Goal: Communication & Community: Ask a question

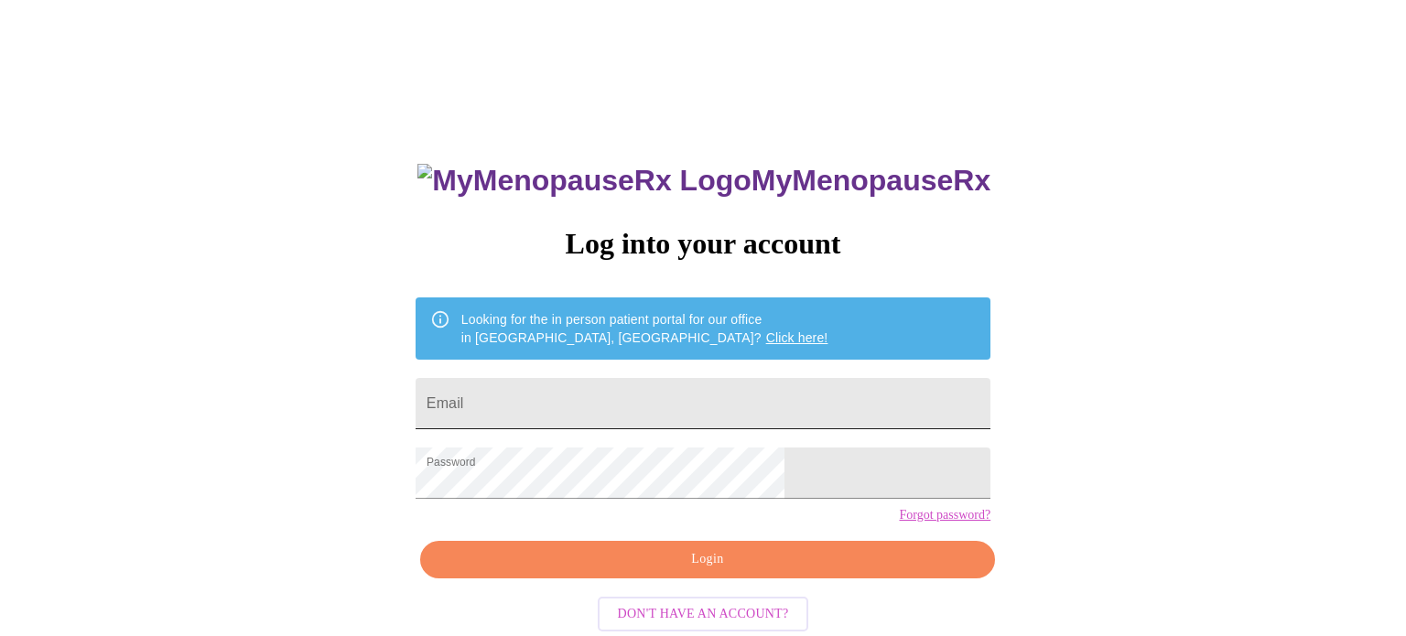
click at [618, 399] on input "Email" at bounding box center [703, 403] width 575 height 51
type input "crevane@gmail.com"
click at [709, 571] on span "Login" at bounding box center [707, 559] width 533 height 23
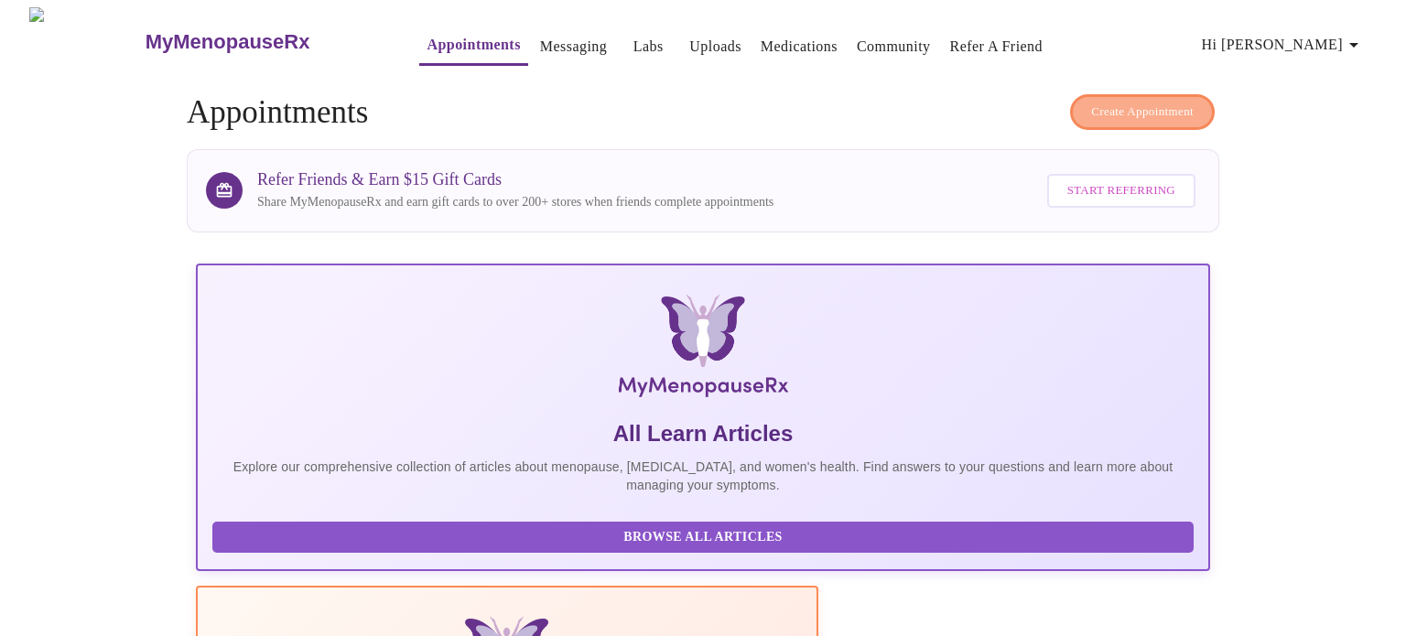
click at [1150, 112] on span "Create Appointment" at bounding box center [1142, 112] width 103 height 21
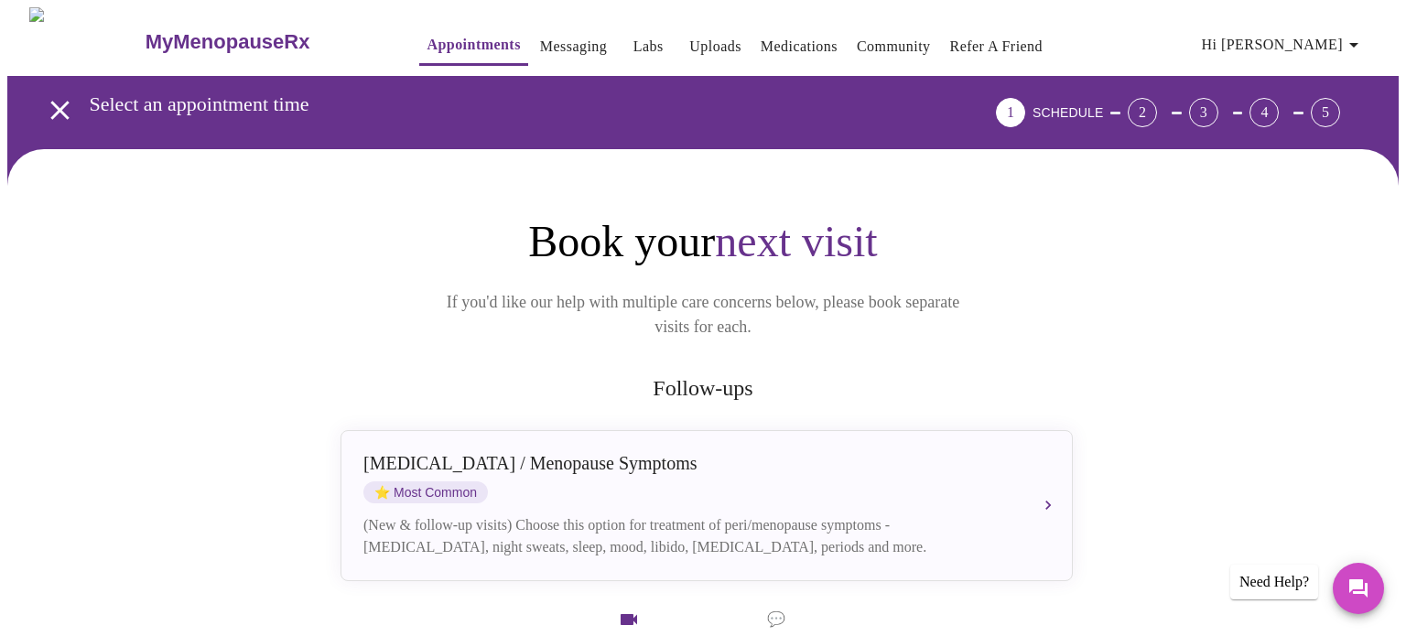
scroll to position [234, 0]
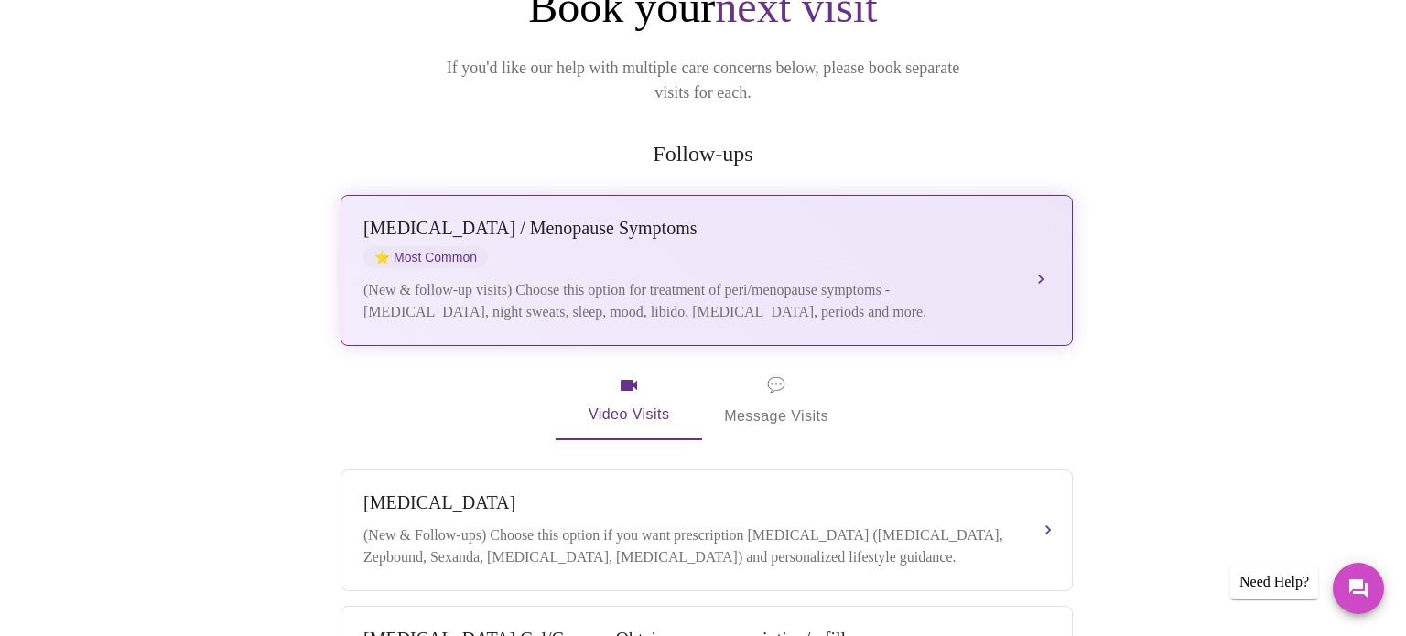
click at [614, 279] on div "(New & follow-up visits) Choose this option for treatment of peri/menopause sym…" at bounding box center [688, 301] width 650 height 44
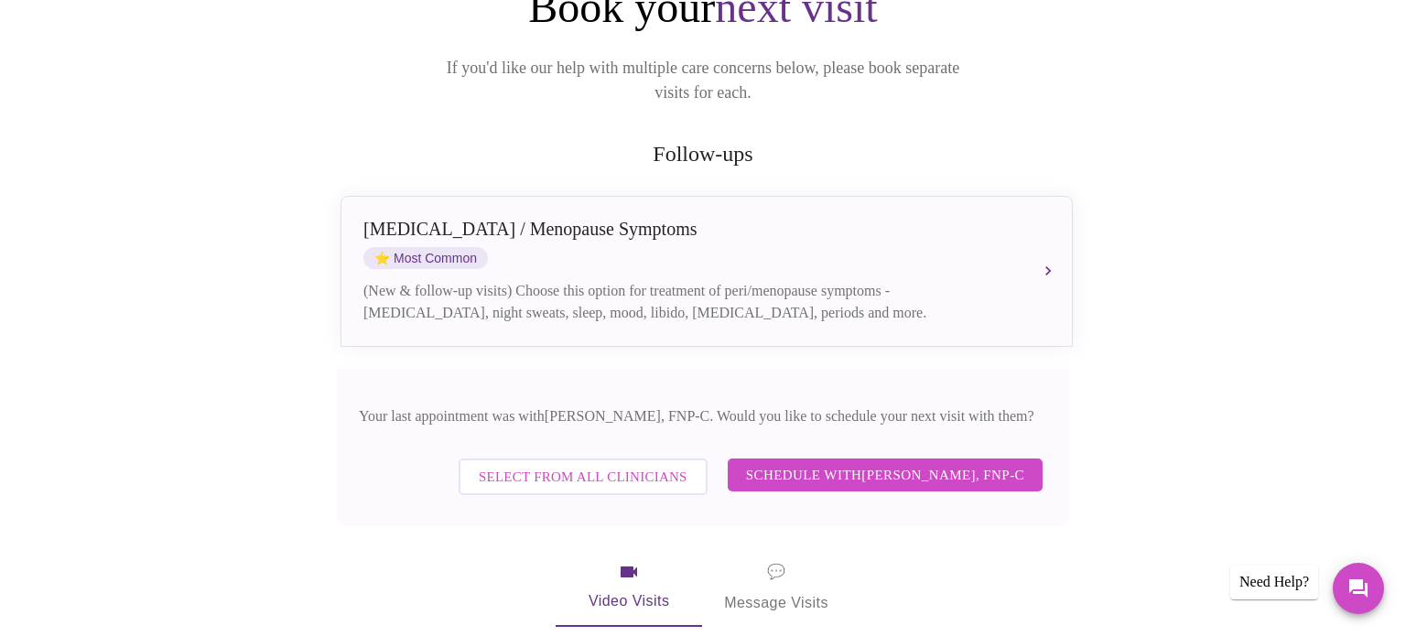
click at [803, 465] on span "Schedule with Elizabeth Hederman, FNP-C" at bounding box center [885, 475] width 278 height 24
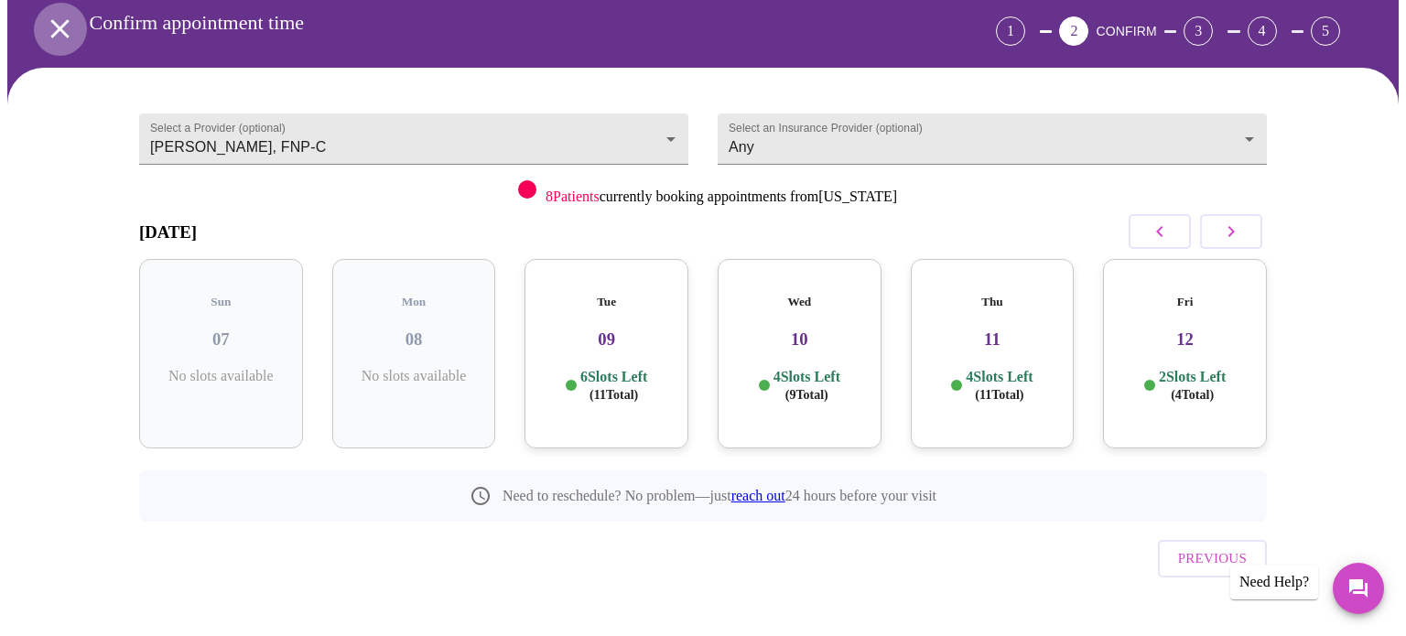
click at [48, 13] on icon "open drawer" at bounding box center [60, 29] width 32 height 32
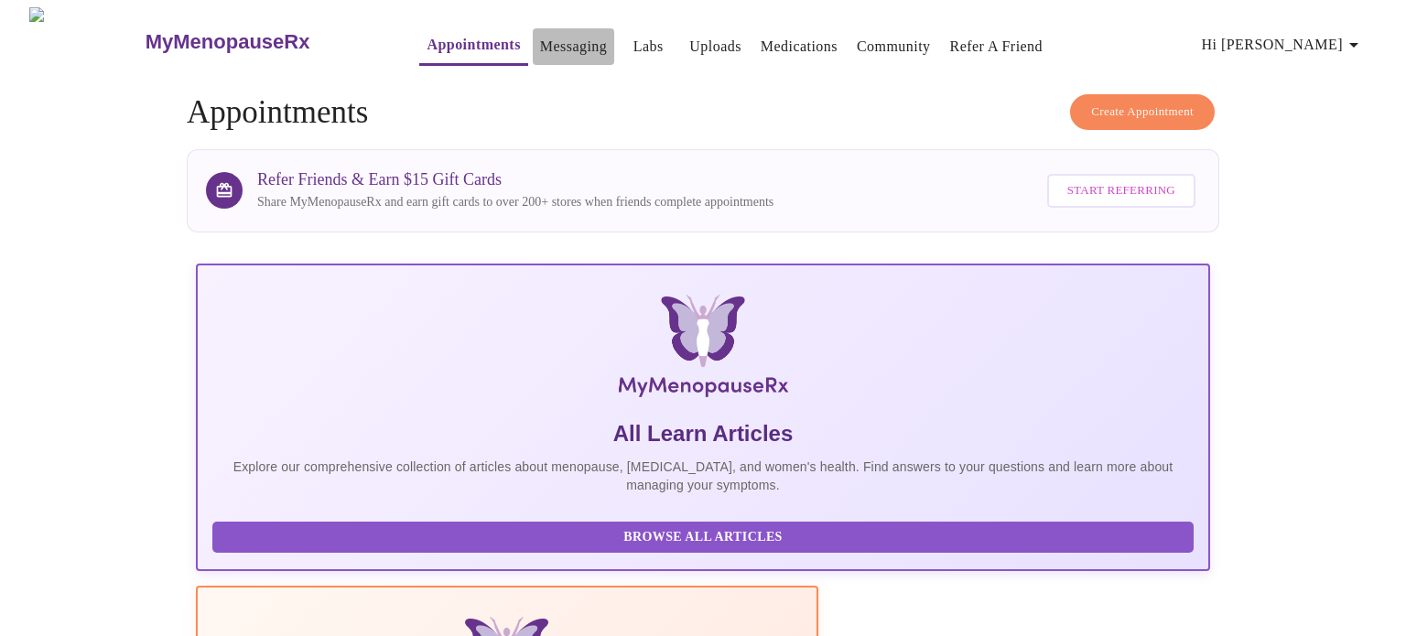
click at [540, 36] on link "Messaging" at bounding box center [573, 47] width 67 height 26
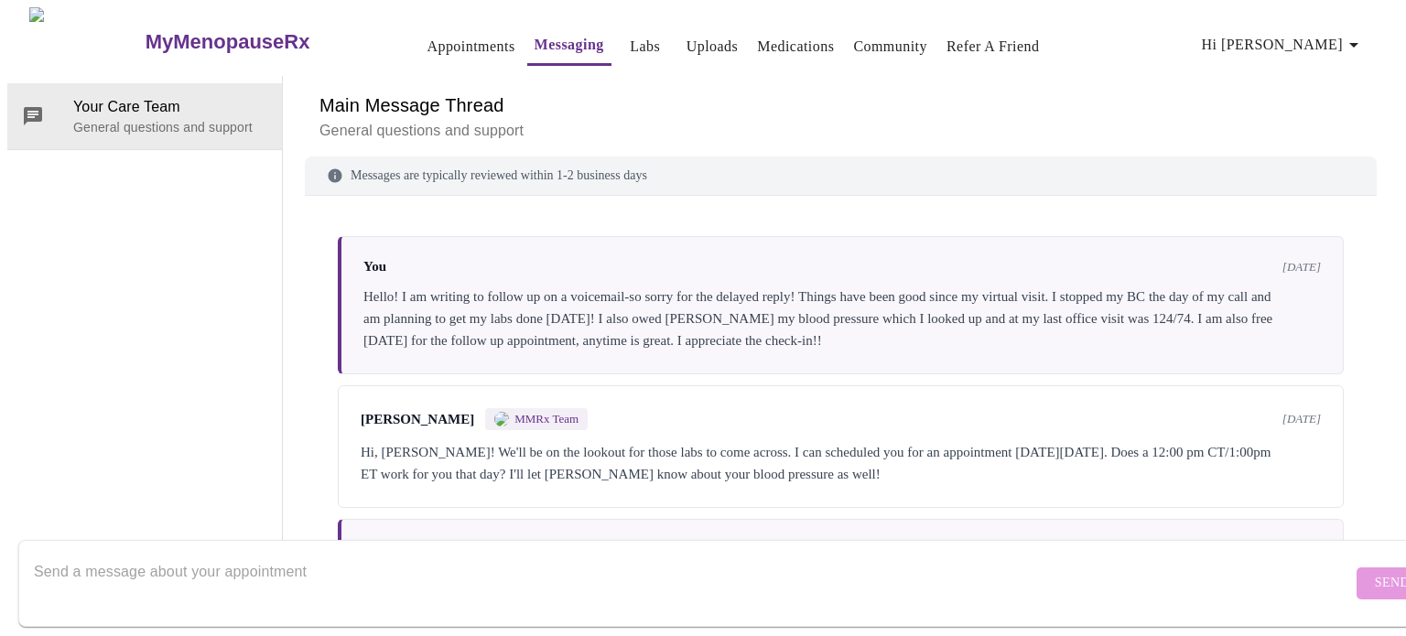
click at [481, 554] on textarea "Send a message about your appointment" at bounding box center [693, 583] width 1318 height 59
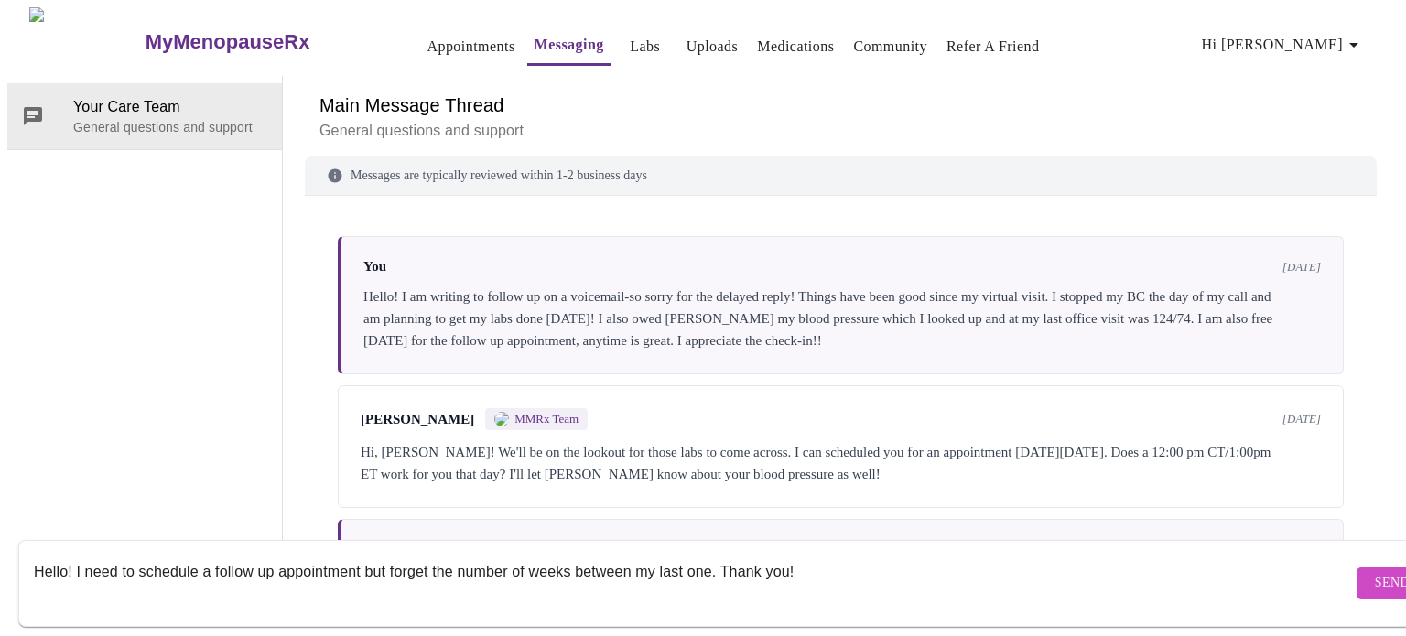
type textarea "Hello! I need to schedule a follow up appointment but forget the number of week…"
click at [1356, 574] on button "Send" at bounding box center [1391, 583] width 71 height 32
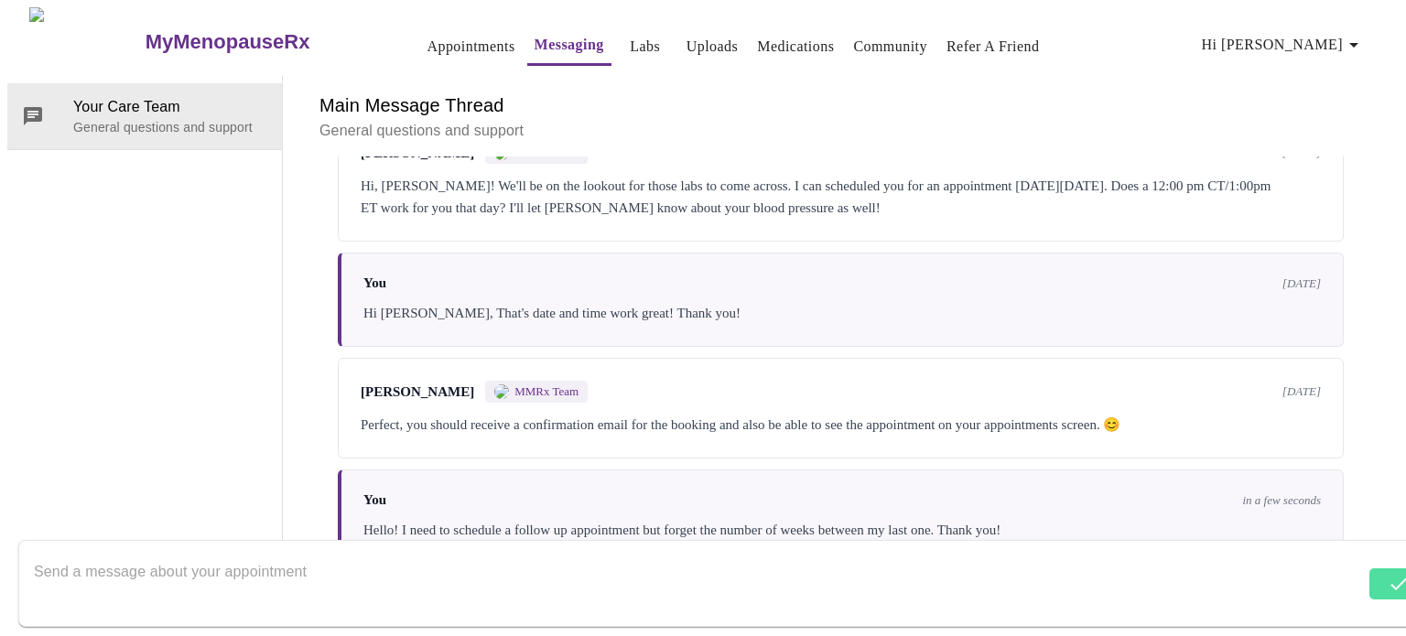
scroll to position [287, 0]
